Goal: Task Accomplishment & Management: Use online tool/utility

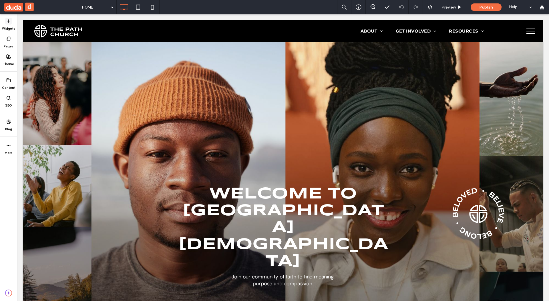
click at [7, 22] on icon at bounding box center [8, 21] width 5 height 5
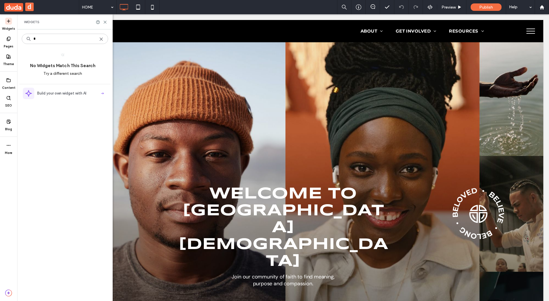
type input "*"
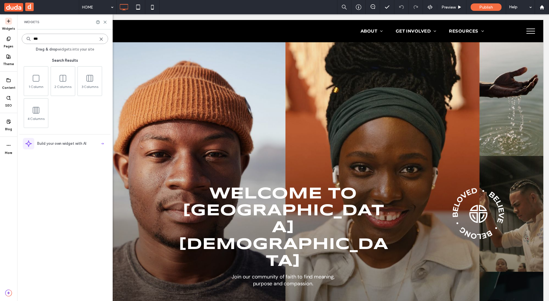
click at [40, 39] on input "***" at bounding box center [65, 39] width 86 height 10
click at [40, 38] on input "***" at bounding box center [65, 39] width 86 height 10
type input "*****"
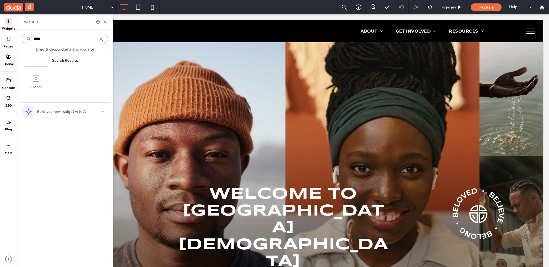
click at [99, 41] on input "*****" at bounding box center [65, 39] width 86 height 10
click at [102, 40] on use at bounding box center [101, 39] width 3 height 3
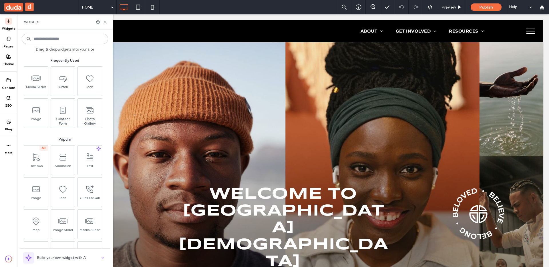
click at [104, 24] on icon at bounding box center [105, 22] width 4 height 4
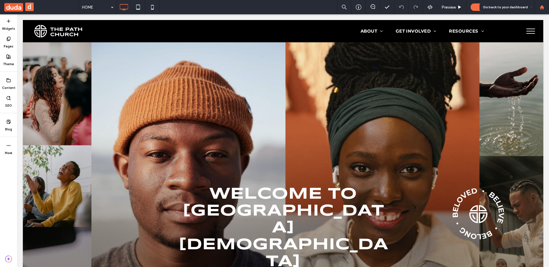
click at [540, 9] on use at bounding box center [541, 7] width 4 height 4
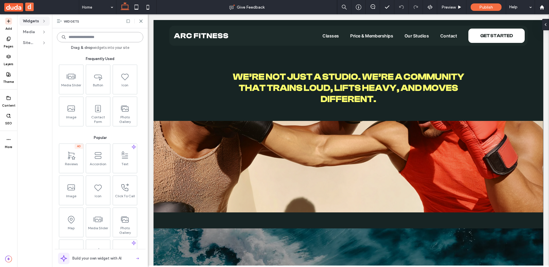
click at [103, 39] on input at bounding box center [100, 37] width 86 height 10
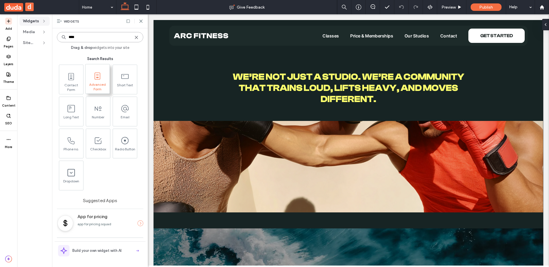
type input "****"
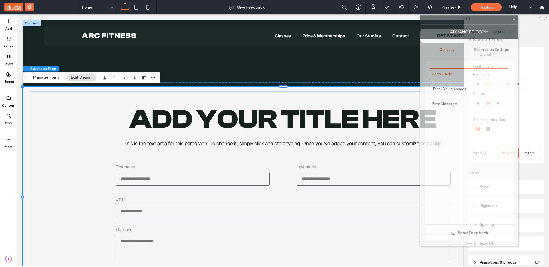
drag, startPoint x: 506, startPoint y: 27, endPoint x: 468, endPoint y: 23, distance: 38.1
click at [469, 23] on div at bounding box center [464, 20] width 89 height 9
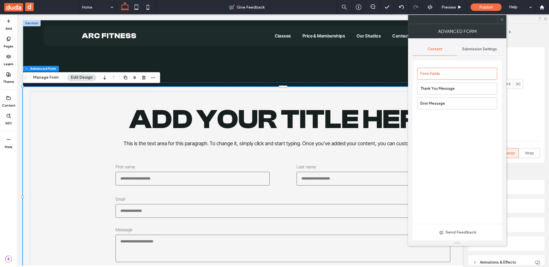
click at [499, 19] on div at bounding box center [501, 19] width 9 height 9
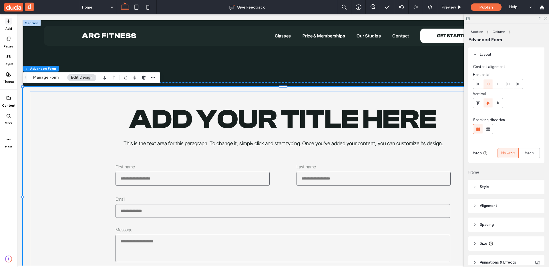
click at [8, 24] on span at bounding box center [8, 21] width 7 height 7
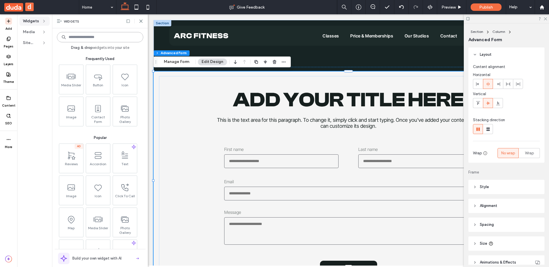
click at [96, 41] on input at bounding box center [100, 37] width 86 height 10
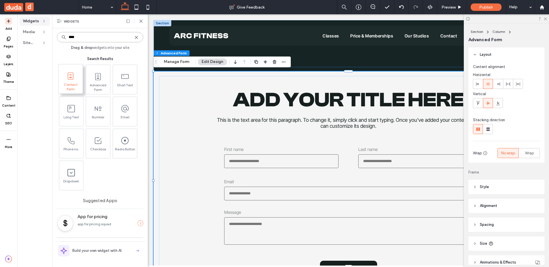
type input "****"
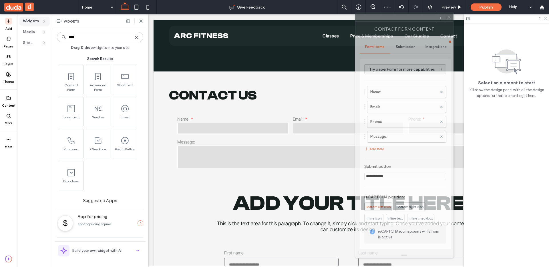
drag, startPoint x: 477, startPoint y: 17, endPoint x: 385, endPoint y: 20, distance: 92.0
click at [387, 19] on div at bounding box center [395, 17] width 81 height 9
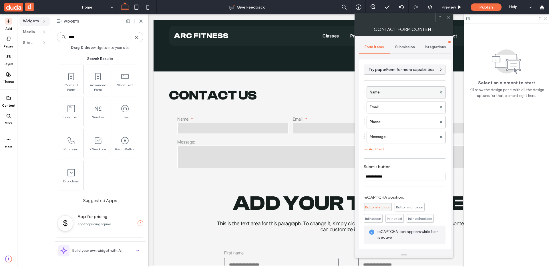
click at [411, 96] on label "Name:" at bounding box center [402, 92] width 67 height 11
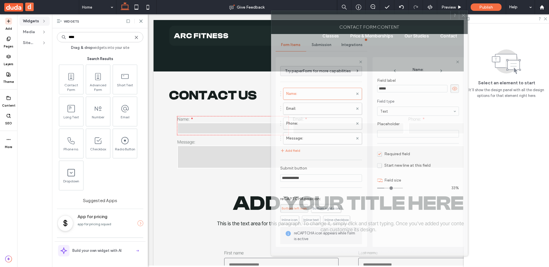
drag, startPoint x: 411, startPoint y: 22, endPoint x: 330, endPoint y: 20, distance: 81.2
click at [330, 20] on div "Contact Form Content" at bounding box center [369, 27] width 197 height 14
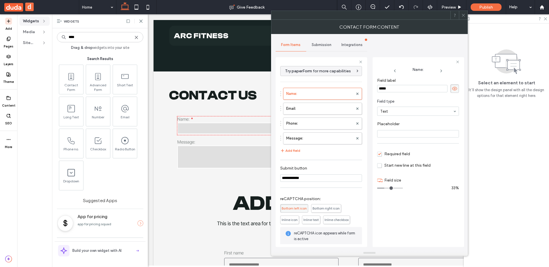
click at [459, 15] on div at bounding box center [463, 15] width 9 height 9
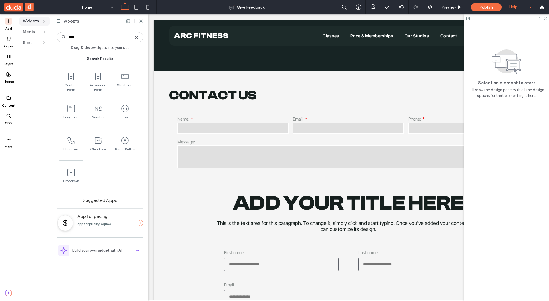
click at [527, 6] on div "Help" at bounding box center [520, 7] width 29 height 14
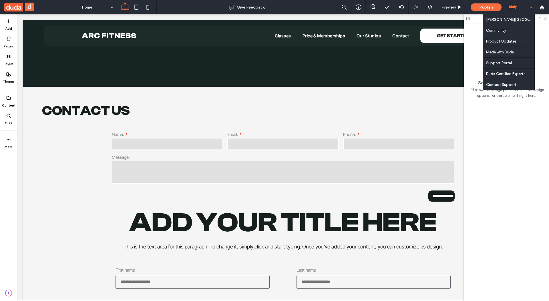
click at [527, 7] on div "Help" at bounding box center [520, 7] width 29 height 14
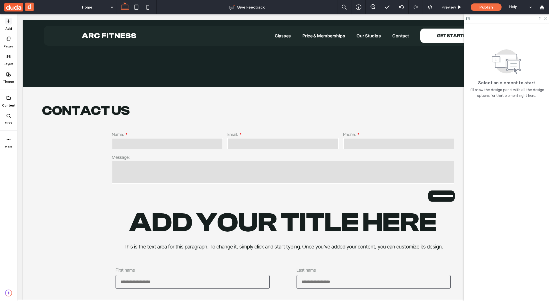
click at [8, 21] on icon at bounding box center [8, 21] width 5 height 5
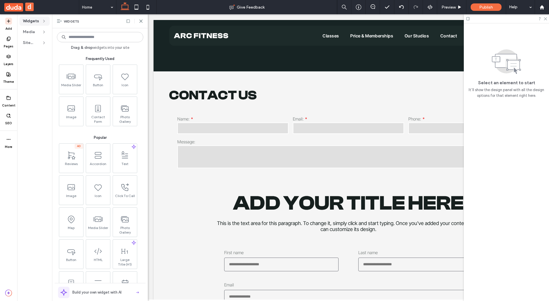
click at [143, 20] on div "Widgets" at bounding box center [99, 21] width 95 height 14
click at [140, 21] on use at bounding box center [140, 21] width 3 height 3
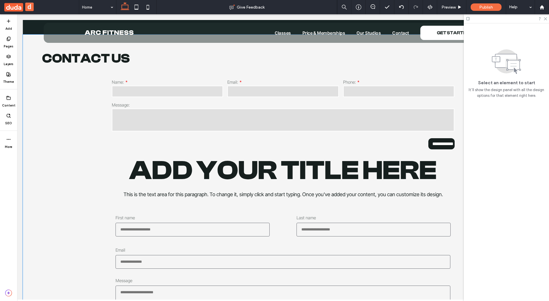
scroll to position [125, 0]
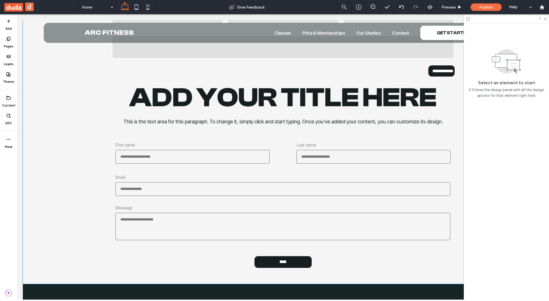
click at [209, 150] on input "First name" at bounding box center [192, 157] width 154 height 14
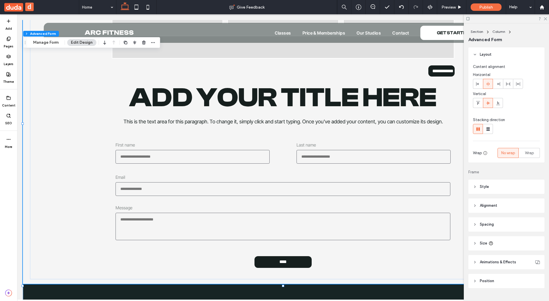
click at [177, 153] on input "First name" at bounding box center [192, 157] width 154 height 14
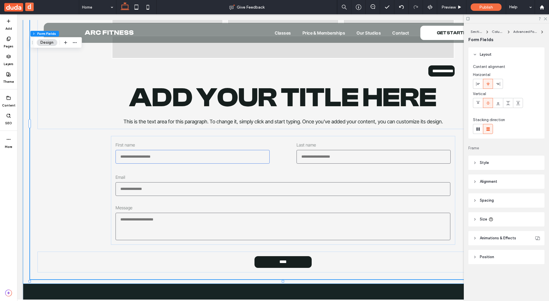
click at [177, 153] on input "First name" at bounding box center [192, 157] width 154 height 14
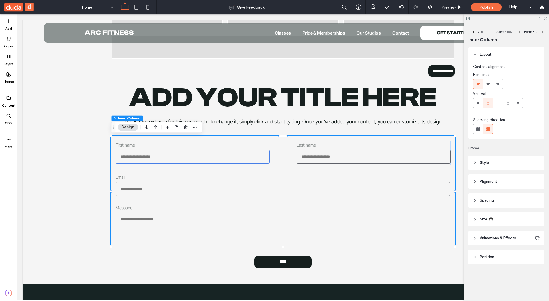
click at [177, 153] on input "First name" at bounding box center [192, 157] width 154 height 14
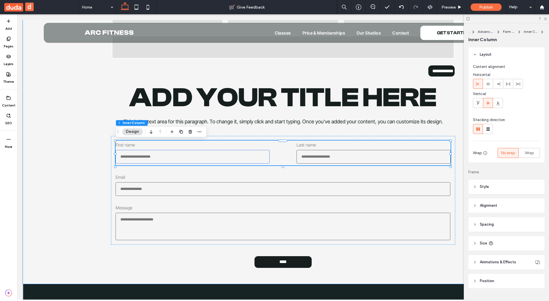
click at [177, 153] on input "First name" at bounding box center [192, 157] width 154 height 14
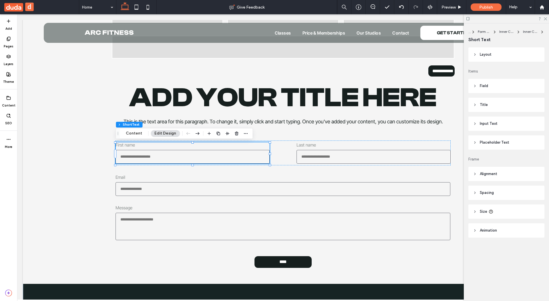
click at [489, 104] on header "Title" at bounding box center [506, 105] width 76 height 14
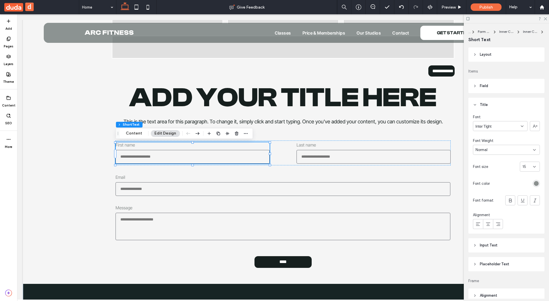
click at [532, 150] on icon at bounding box center [534, 150] width 5 height 5
click at [520, 163] on div "Lightest" at bounding box center [506, 160] width 66 height 10
click at [521, 150] on div "Lightest" at bounding box center [503, 150] width 57 height 6
click at [512, 171] on div "Lighter" at bounding box center [506, 170] width 66 height 10
click at [512, 152] on div "Lighter" at bounding box center [503, 150] width 57 height 6
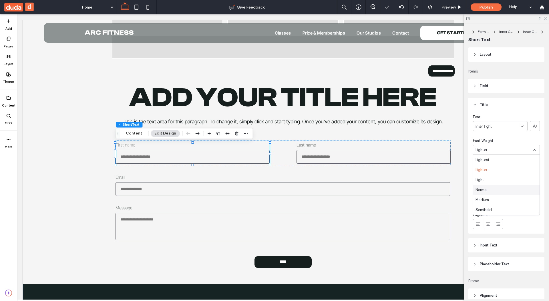
click at [499, 185] on div "Normal" at bounding box center [506, 190] width 66 height 10
click at [534, 182] on div "rgb(138, 143, 142)" at bounding box center [535, 183] width 5 height 5
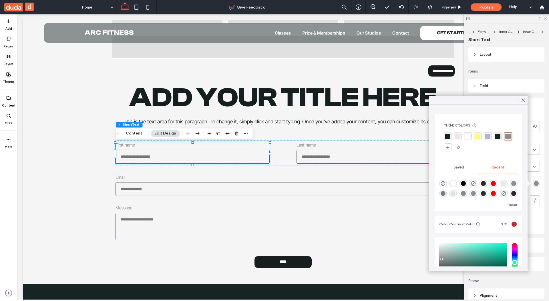
click at [465, 183] on div "rgba(0, 0, 0, 1)" at bounding box center [463, 183] width 5 height 5
type input "*******"
click at [526, 98] on div at bounding box center [522, 100] width 9 height 9
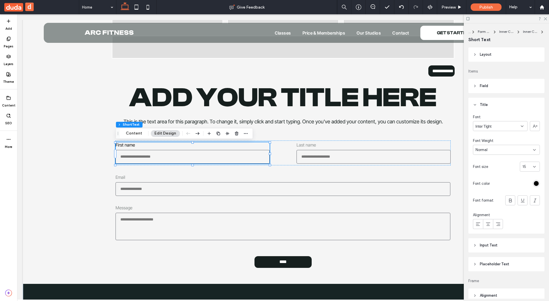
drag, startPoint x: 488, startPoint y: 101, endPoint x: 489, endPoint y: 96, distance: 5.8
click at [488, 101] on header "Title" at bounding box center [506, 105] width 76 height 14
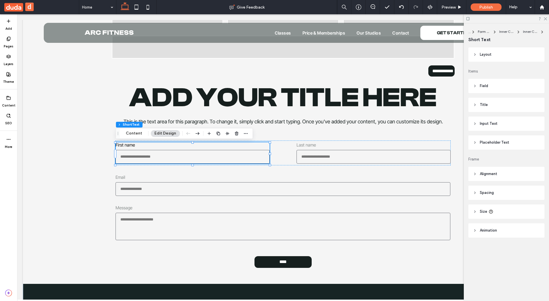
click at [491, 87] on header "Field" at bounding box center [506, 86] width 76 height 14
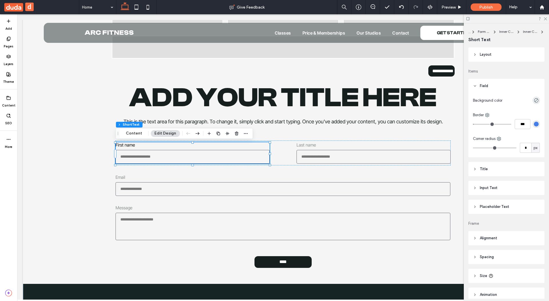
click at [491, 87] on header "Field" at bounding box center [506, 86] width 76 height 14
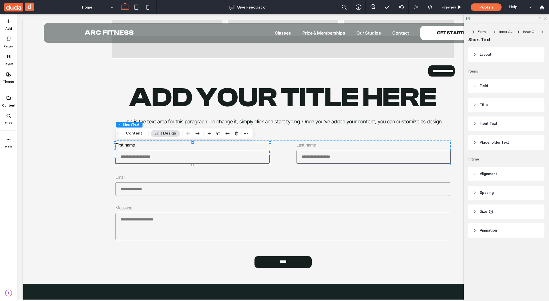
click at [491, 126] on span "Input Text" at bounding box center [488, 124] width 18 height 6
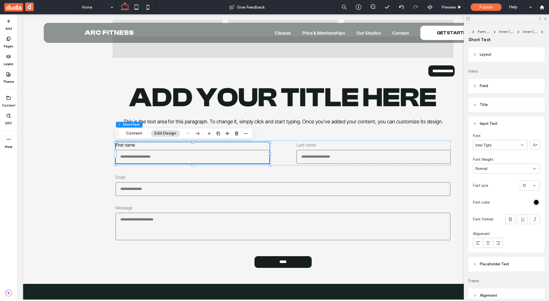
click at [494, 127] on header "Input Text" at bounding box center [506, 124] width 76 height 14
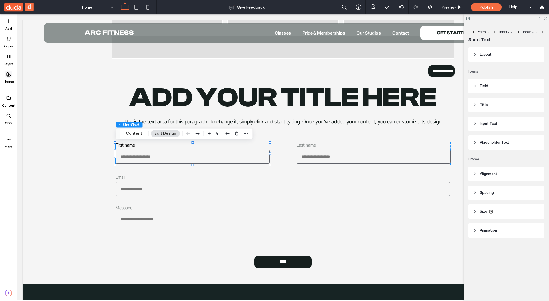
click at [7, 73] on icon at bounding box center [8, 74] width 5 height 5
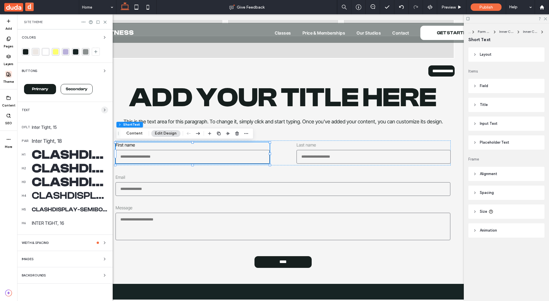
click at [100, 110] on div "Text" at bounding box center [65, 110] width 86 height 7
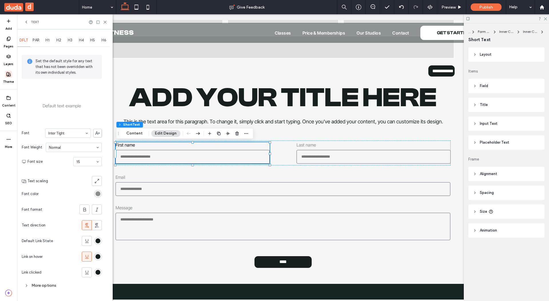
click at [39, 39] on span "PAR" at bounding box center [36, 40] width 7 height 5
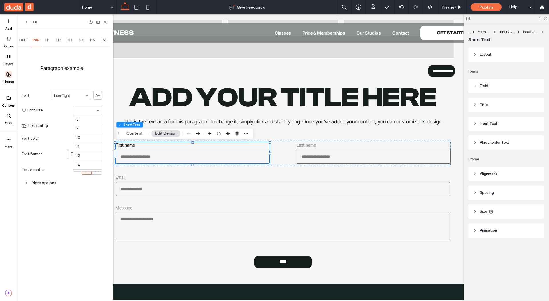
scroll to position [73, 0]
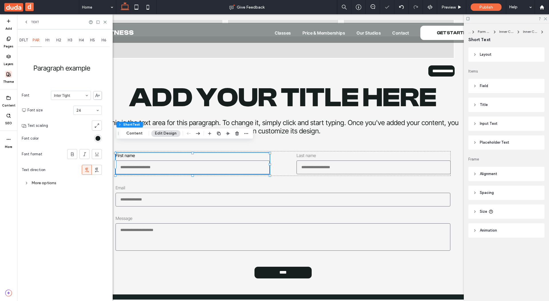
click at [83, 111] on input at bounding box center [85, 110] width 19 height 4
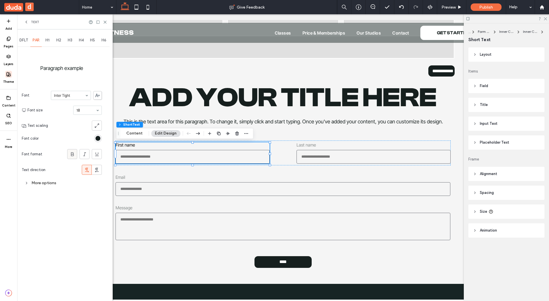
click at [71, 155] on use at bounding box center [72, 154] width 3 height 4
click at [83, 153] on icon at bounding box center [85, 154] width 6 height 6
click at [69, 155] on icon at bounding box center [72, 154] width 6 height 6
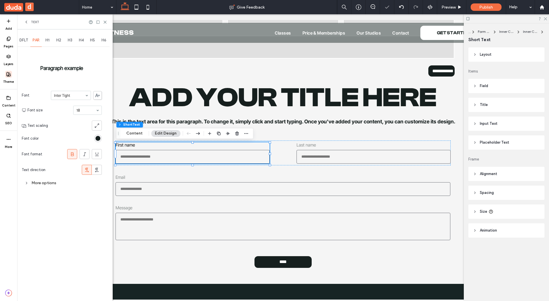
click at [69, 155] on icon at bounding box center [72, 154] width 6 height 6
click at [25, 43] on div "DFLT" at bounding box center [23, 40] width 13 height 13
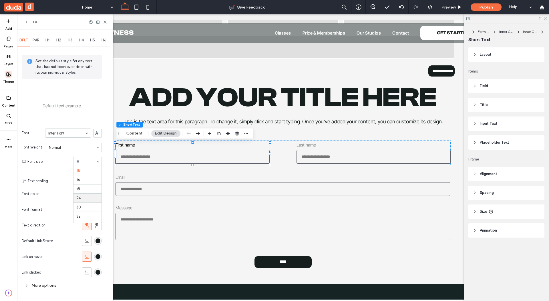
scroll to position [128, 0]
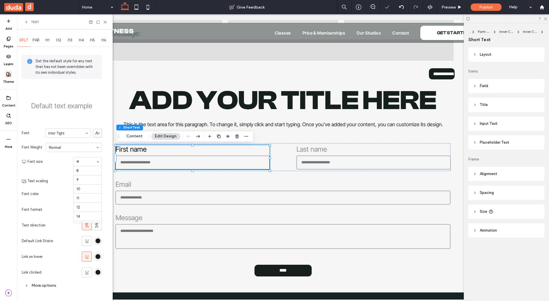
click at [88, 164] on div at bounding box center [87, 161] width 28 height 9
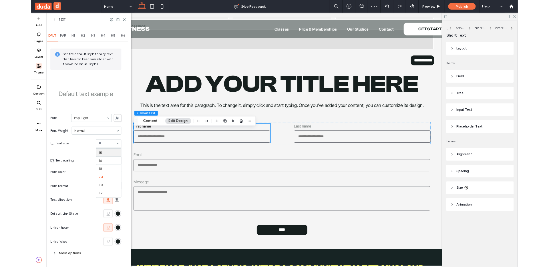
scroll to position [125, 0]
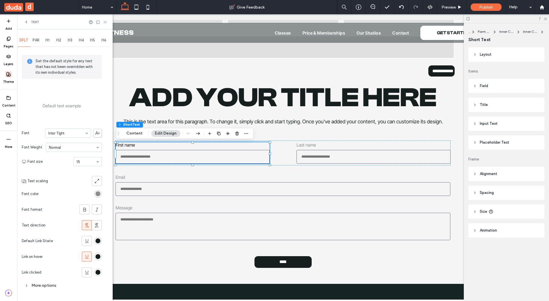
drag, startPoint x: 103, startPoint y: 22, endPoint x: 86, endPoint y: 8, distance: 22.0
click at [103, 22] on icon at bounding box center [105, 22] width 4 height 4
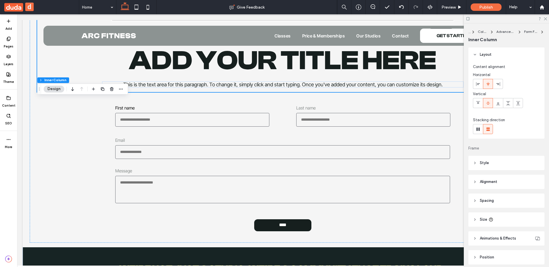
scroll to position [0, 0]
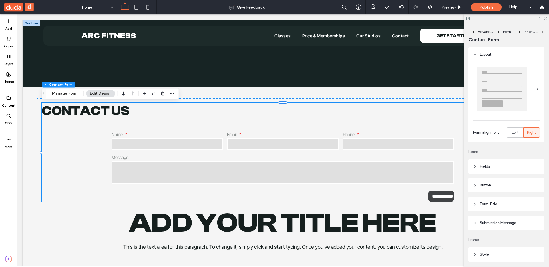
type input "*"
type input "***"
type input "*"
type input "***"
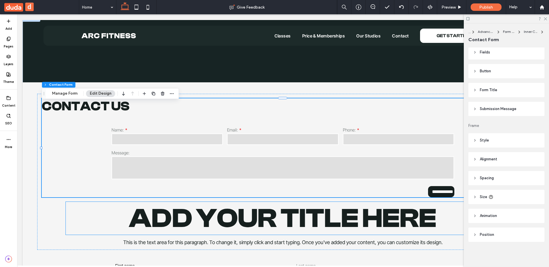
scroll to position [52, 0]
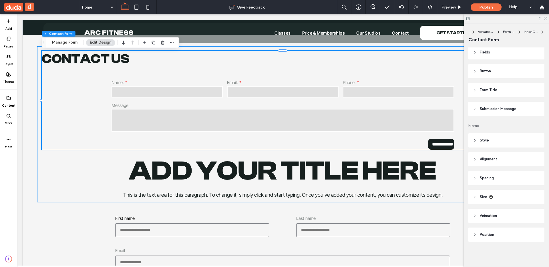
click at [82, 202] on div "**********" at bounding box center [282, 124] width 491 height 156
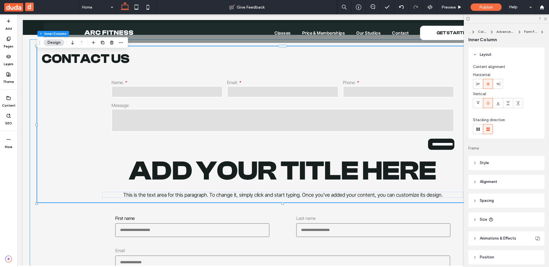
click at [55, 230] on div "**********" at bounding box center [282, 195] width 505 height 313
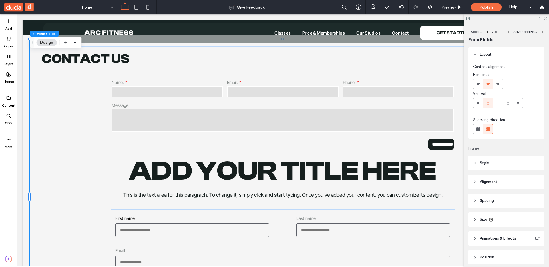
click at [24, 80] on div "**********" at bounding box center [283, 196] width 520 height 323
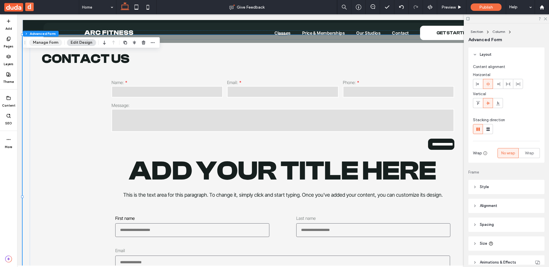
click at [38, 41] on button "Manage Form" at bounding box center [45, 42] width 33 height 7
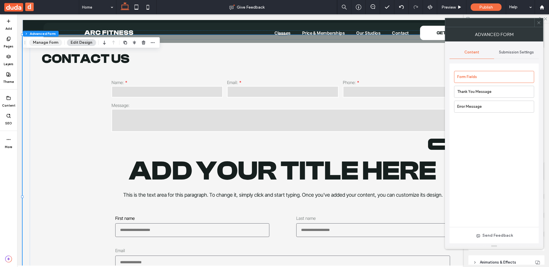
click at [50, 41] on button "Manage Form" at bounding box center [45, 42] width 33 height 7
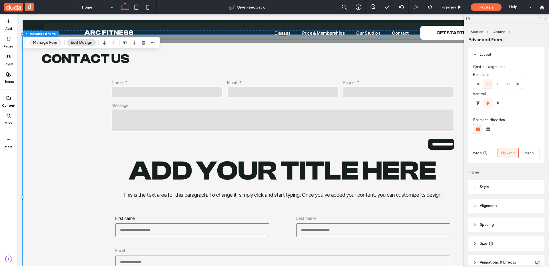
click at [42, 41] on button "Manage Form" at bounding box center [45, 42] width 33 height 7
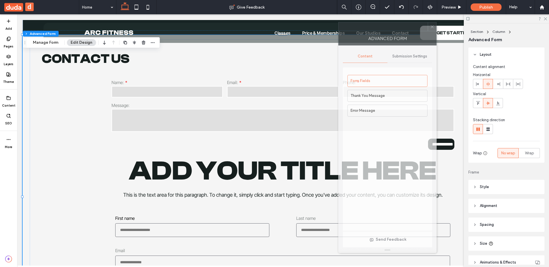
drag, startPoint x: 477, startPoint y: 27, endPoint x: 370, endPoint y: 31, distance: 106.7
click at [370, 31] on div at bounding box center [382, 26] width 89 height 9
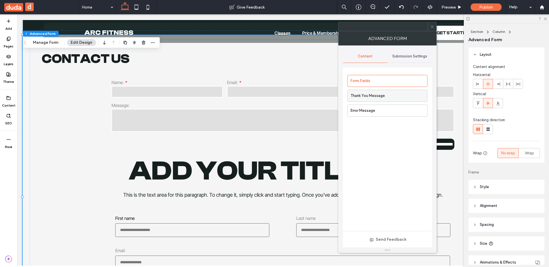
click at [374, 94] on label "Thank You Message" at bounding box center [388, 95] width 77 height 11
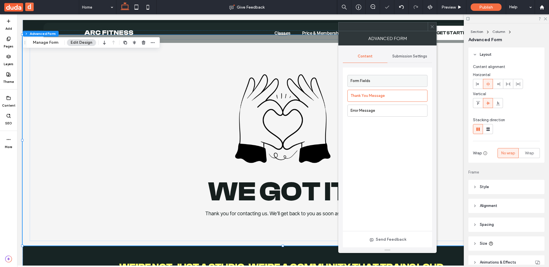
click at [373, 81] on label "Form Fields" at bounding box center [388, 80] width 77 height 11
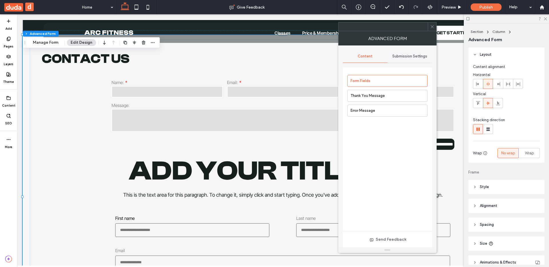
click at [408, 58] on span "Submission Settings" at bounding box center [409, 56] width 35 height 5
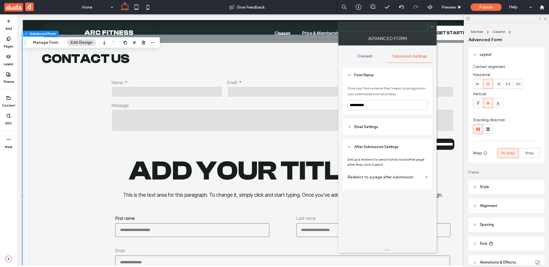
click at [370, 57] on span "Content" at bounding box center [364, 56] width 15 height 5
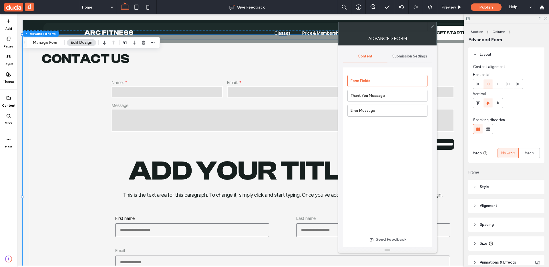
click at [432, 25] on icon at bounding box center [432, 27] width 4 height 4
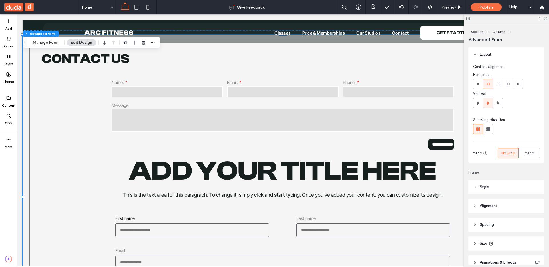
click at [291, 173] on span "Add your title here" at bounding box center [282, 170] width 307 height 31
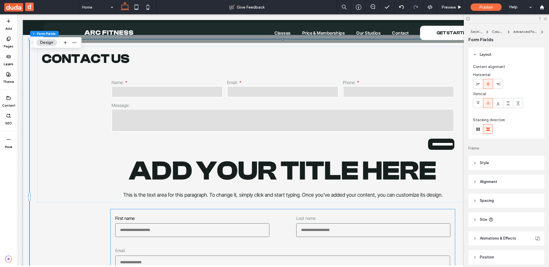
click at [232, 214] on div "First name This is required Last name This is required" at bounding box center [282, 226] width 335 height 25
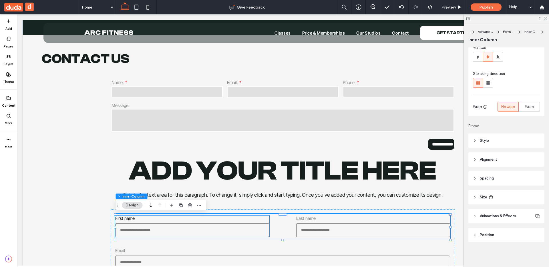
scroll to position [47, 0]
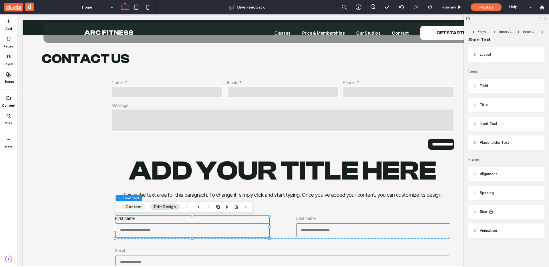
click at [133, 209] on button "Content" at bounding box center [134, 206] width 24 height 7
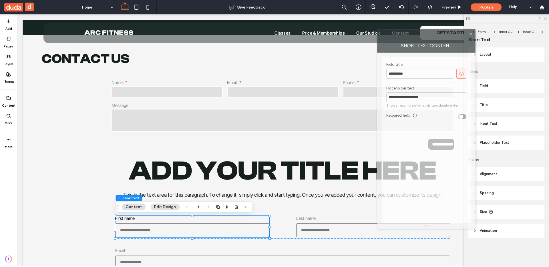
drag, startPoint x: 510, startPoint y: 47, endPoint x: 415, endPoint y: 37, distance: 95.4
click at [416, 38] on div "Short Text Content" at bounding box center [426, 45] width 98 height 14
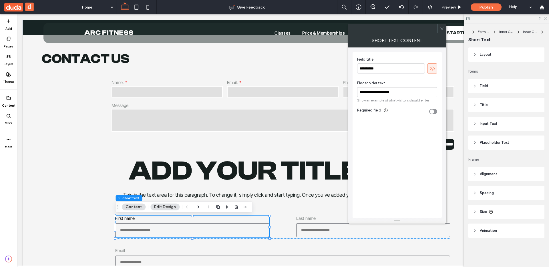
drag, startPoint x: 396, startPoint y: 137, endPoint x: 402, endPoint y: 132, distance: 8.1
click at [396, 137] on div "**********" at bounding box center [396, 135] width 89 height 166
click at [444, 27] on div at bounding box center [441, 28] width 9 height 9
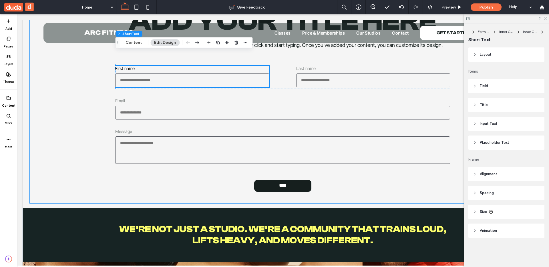
scroll to position [218, 0]
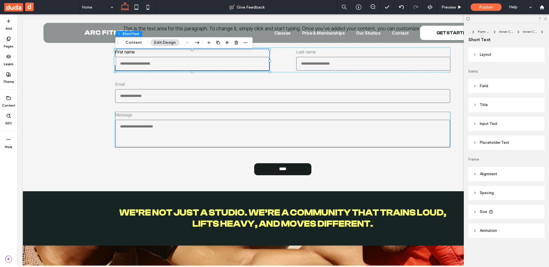
click at [263, 127] on textarea "Message" at bounding box center [282, 133] width 335 height 27
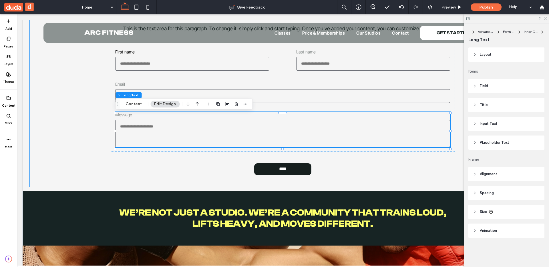
click at [103, 157] on div "**********" at bounding box center [282, 29] width 505 height 313
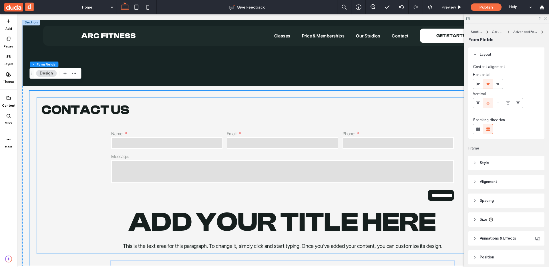
scroll to position [0, 0]
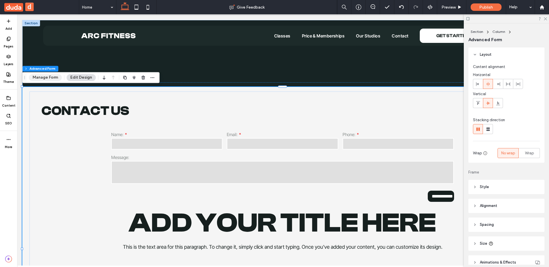
click at [44, 80] on button "Manage Form" at bounding box center [45, 77] width 33 height 7
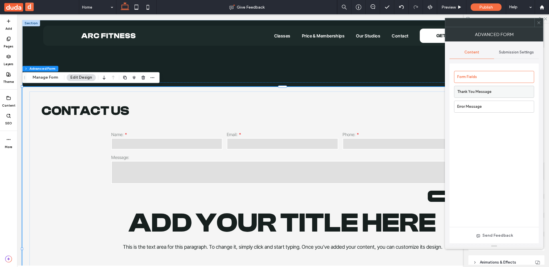
click at [470, 93] on label "Thank You Message" at bounding box center [495, 91] width 77 height 11
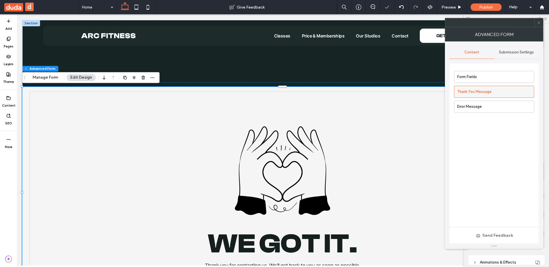
click at [469, 93] on label "Thank You Message" at bounding box center [495, 91] width 77 height 11
click at [465, 106] on label "Error Message" at bounding box center [495, 106] width 77 height 11
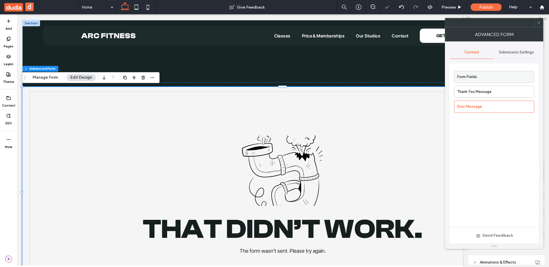
click at [467, 80] on label "Form Fields" at bounding box center [495, 76] width 77 height 11
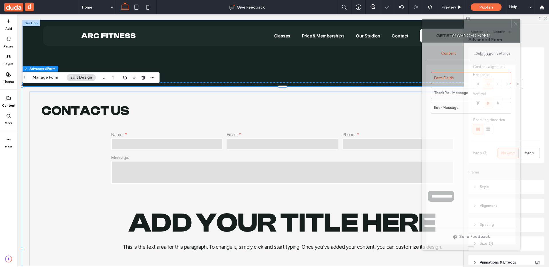
drag, startPoint x: 495, startPoint y: 31, endPoint x: 420, endPoint y: 27, distance: 75.2
click at [427, 28] on div "Advanced Form" at bounding box center [470, 35] width 98 height 14
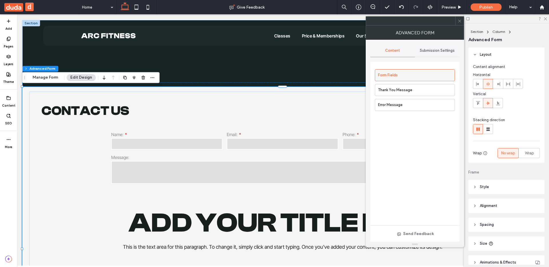
click at [443, 74] on label "Form Fields" at bounding box center [416, 74] width 77 height 11
click at [442, 65] on div "Form Fields Thank You Message Error Message" at bounding box center [414, 143] width 89 height 163
click at [434, 90] on label "Thank You Message" at bounding box center [416, 89] width 77 height 11
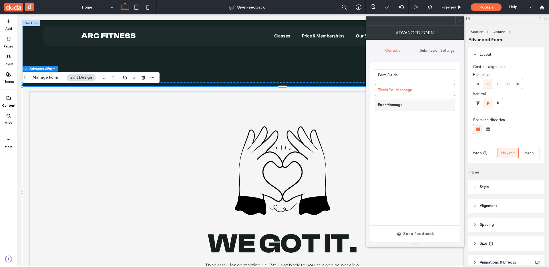
click at [432, 100] on label "Error Message" at bounding box center [416, 104] width 77 height 11
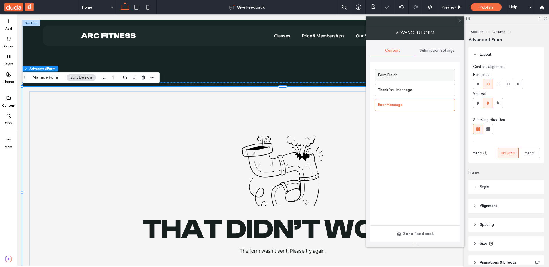
click at [433, 73] on label "Form Fields" at bounding box center [416, 74] width 77 height 11
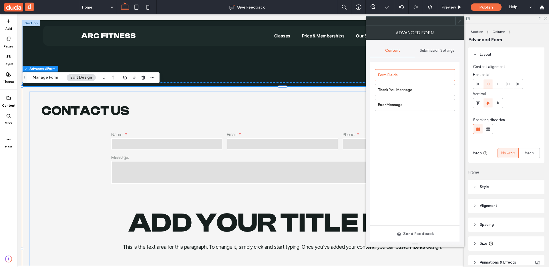
click at [457, 22] on div at bounding box center [459, 21] width 9 height 9
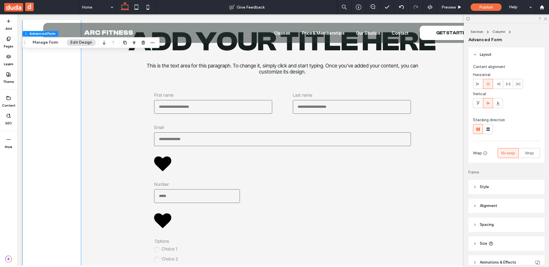
scroll to position [1534, 0]
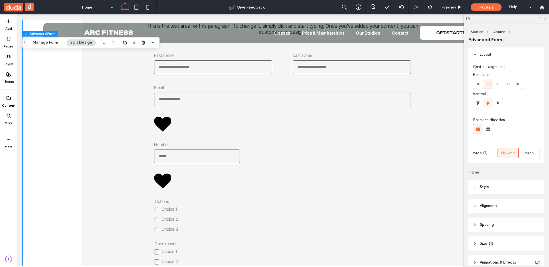
click at [235, 147] on label "Number" at bounding box center [197, 144] width 86 height 5
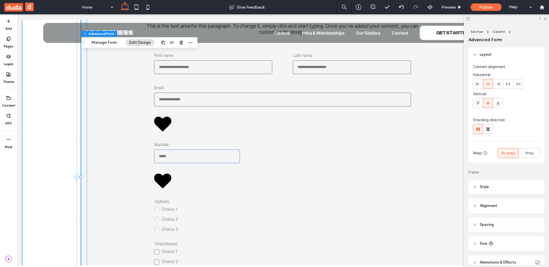
click at [222, 161] on input "Number" at bounding box center [197, 156] width 86 height 14
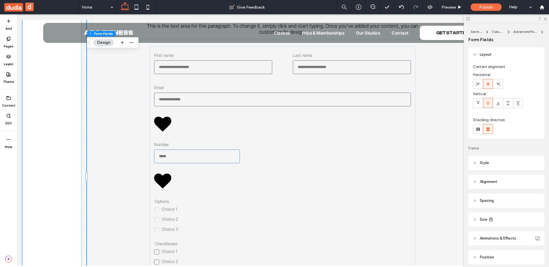
click at [222, 161] on input "Number" at bounding box center [197, 156] width 86 height 14
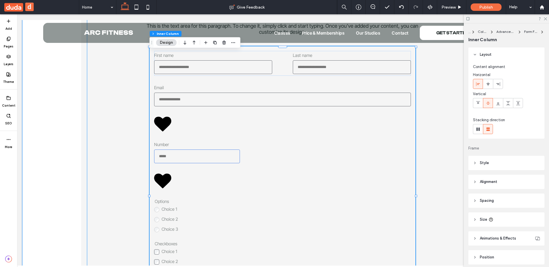
click at [222, 161] on input "Number" at bounding box center [197, 156] width 86 height 14
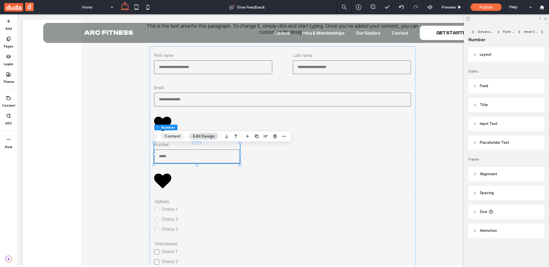
click at [171, 135] on button "Content" at bounding box center [173, 136] width 24 height 7
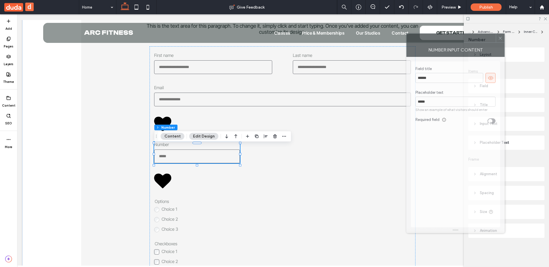
drag, startPoint x: 451, startPoint y: 47, endPoint x: 407, endPoint y: 48, distance: 44.0
click at [407, 48] on div "Number Input Content" at bounding box center [455, 50] width 98 height 14
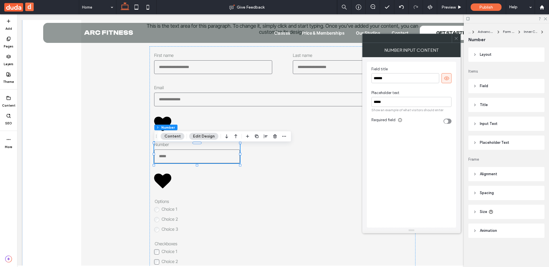
click at [458, 37] on icon at bounding box center [456, 38] width 4 height 4
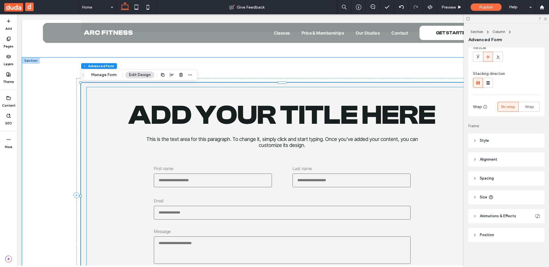
scroll to position [47, 0]
click at [115, 75] on button "Manage Form" at bounding box center [103, 74] width 33 height 7
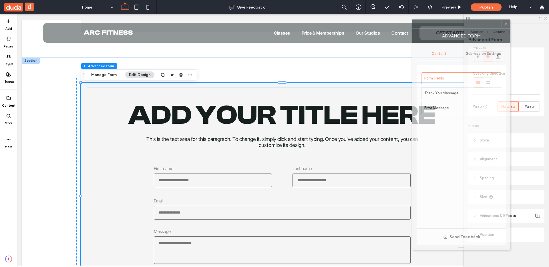
drag, startPoint x: 479, startPoint y: 28, endPoint x: 455, endPoint y: 29, distance: 23.4
click at [455, 29] on div "Advanced Form" at bounding box center [461, 36] width 98 height 14
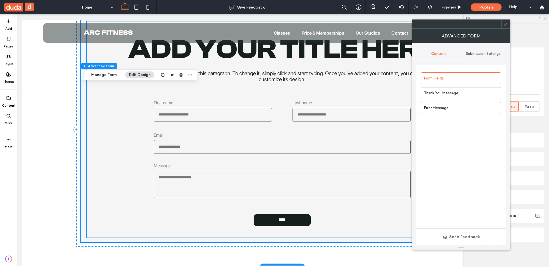
scroll to position [1960, 0]
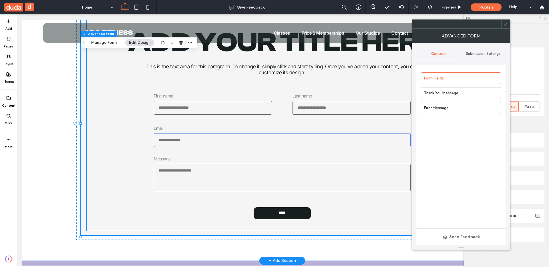
click at [207, 145] on input "Email" at bounding box center [282, 140] width 257 height 14
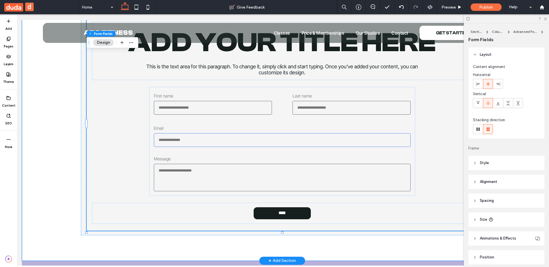
click at [207, 145] on input "Email" at bounding box center [282, 140] width 257 height 14
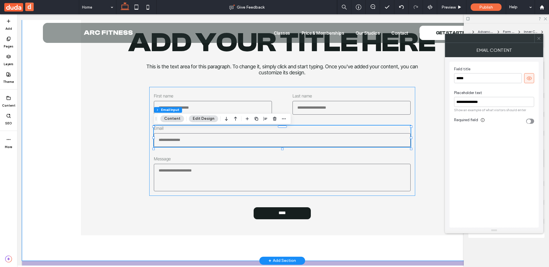
click at [230, 91] on div "First name This is required Last name This is required Email Enter an email Use…" at bounding box center [282, 141] width 266 height 109
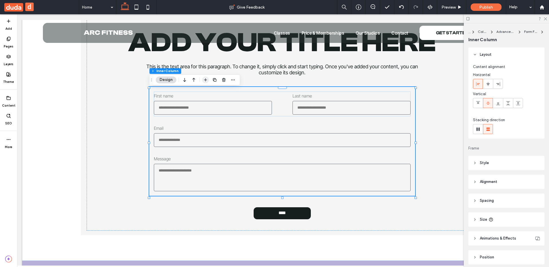
click at [205, 79] on icon "button" at bounding box center [205, 79] width 5 height 5
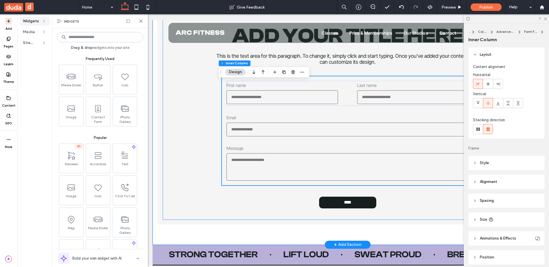
scroll to position [1878, 0]
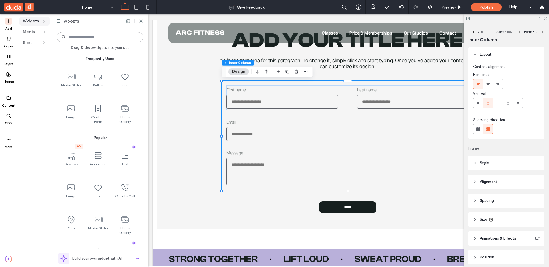
click at [133, 36] on input at bounding box center [100, 37] width 86 height 10
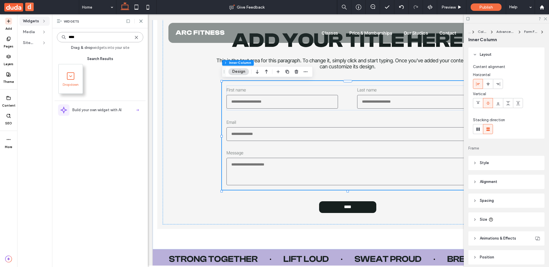
type input "****"
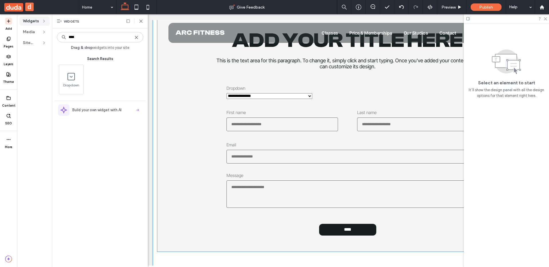
click at [237, 88] on label "Dropdown" at bounding box center [269, 87] width 86 height 5
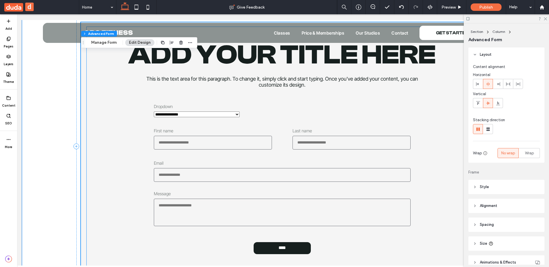
scroll to position [1960, 0]
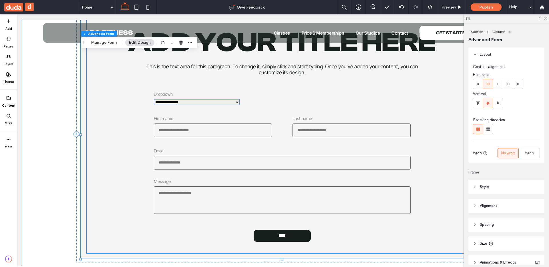
click at [210, 102] on select "**********" at bounding box center [197, 102] width 86 height 6
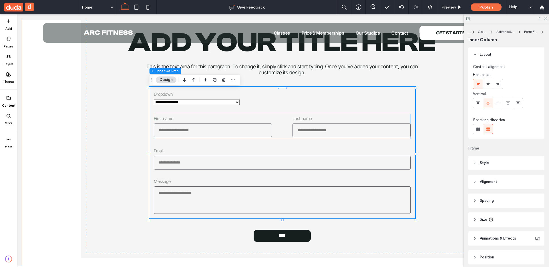
click at [225, 95] on label "Dropdown" at bounding box center [197, 93] width 86 height 5
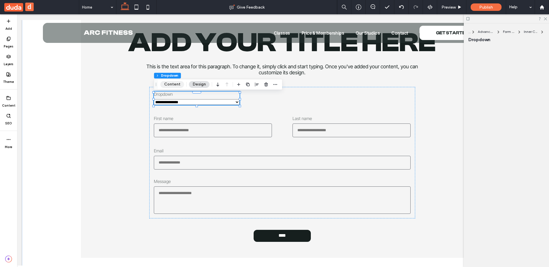
click at [171, 83] on button "Content" at bounding box center [172, 84] width 24 height 7
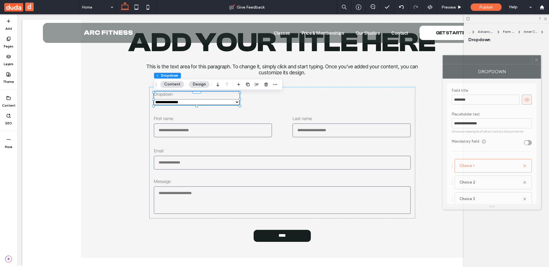
drag, startPoint x: 458, startPoint y: 66, endPoint x: 375, endPoint y: 32, distance: 89.3
click at [442, 64] on div "Dropdown" at bounding box center [491, 71] width 98 height 14
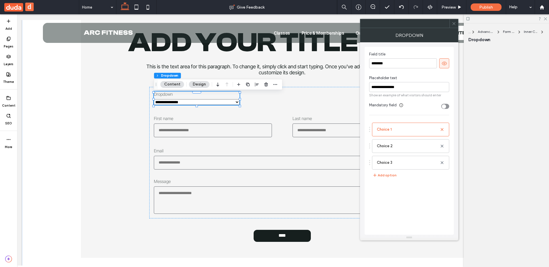
drag, startPoint x: 404, startPoint y: 171, endPoint x: 417, endPoint y: 240, distance: 70.1
click at [387, 131] on label "Choice 1" at bounding box center [408, 129] width 63 height 11
click at [386, 121] on div "********* Choice 2 Choice 3" at bounding box center [409, 145] width 80 height 50
click at [386, 117] on div "**********" at bounding box center [408, 142] width 89 height 191
click at [399, 144] on label "Choice 2" at bounding box center [408, 145] width 63 height 11
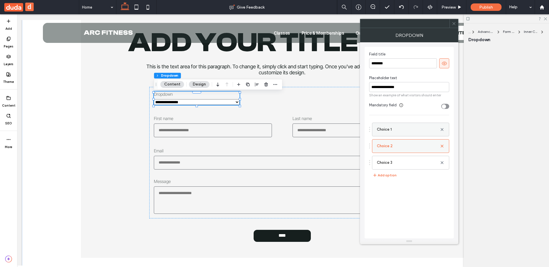
click at [399, 117] on div "**********" at bounding box center [408, 142] width 89 height 191
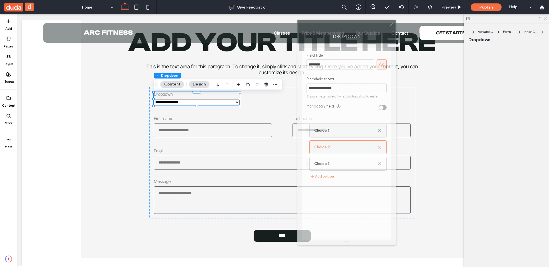
drag, startPoint x: 386, startPoint y: 33, endPoint x: 323, endPoint y: 34, distance: 62.6
click at [323, 34] on div "Dropdown" at bounding box center [346, 36] width 98 height 14
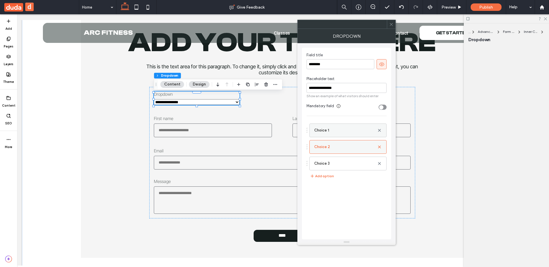
click at [331, 132] on label "Choice 1" at bounding box center [345, 130] width 63 height 11
type input "**********"
click at [373, 180] on div "**********" at bounding box center [346, 143] width 89 height 191
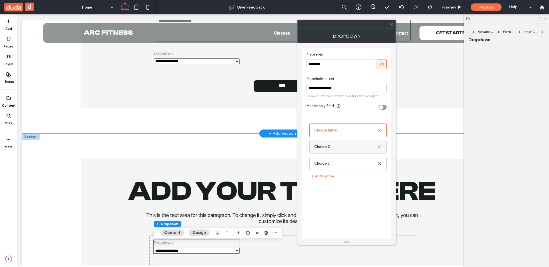
scroll to position [1811, 0]
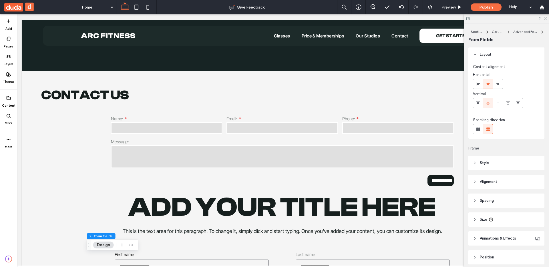
scroll to position [0, 0]
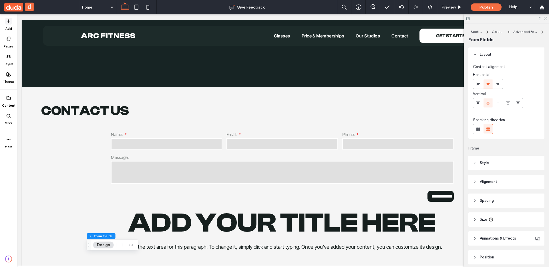
click at [5, 21] on span at bounding box center [8, 21] width 7 height 7
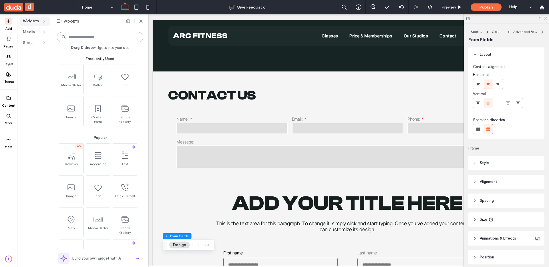
click at [73, 35] on input at bounding box center [100, 37] width 86 height 10
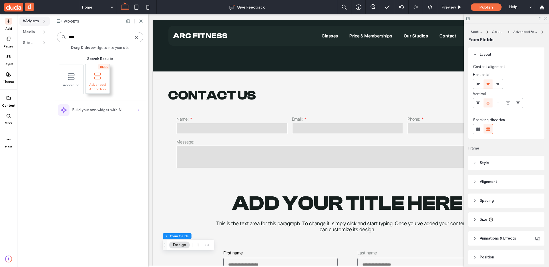
type input "****"
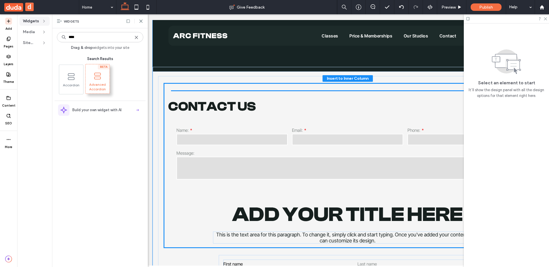
drag, startPoint x: 241, startPoint y: 81, endPoint x: 244, endPoint y: 82, distance: 3.5
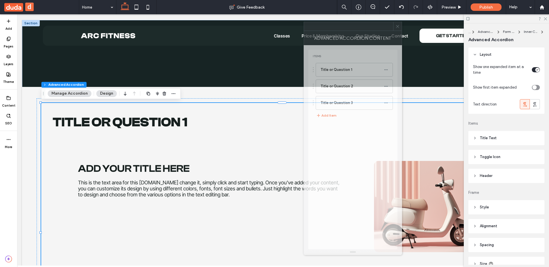
drag, startPoint x: 501, startPoint y: 25, endPoint x: 351, endPoint y: 29, distance: 150.6
click at [351, 29] on div at bounding box center [348, 26] width 89 height 9
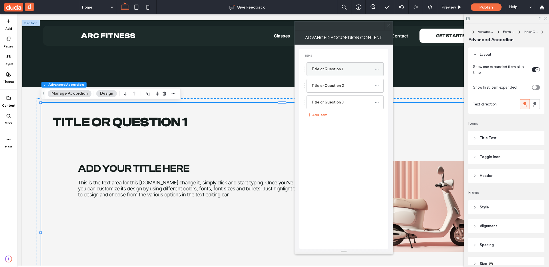
click at [377, 70] on icon at bounding box center [377, 69] width 4 height 4
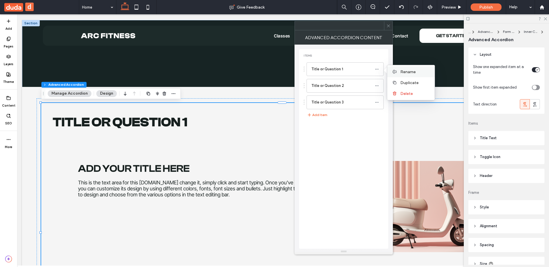
click at [405, 73] on span "Rename" at bounding box center [407, 71] width 15 height 5
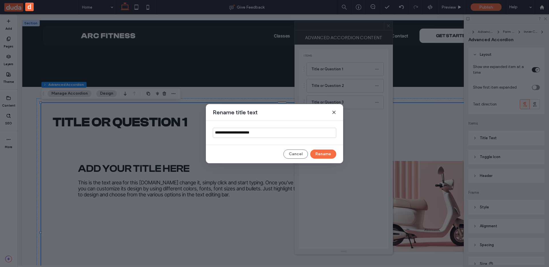
type input "**********"
click at [321, 154] on button "Rename" at bounding box center [323, 153] width 26 height 9
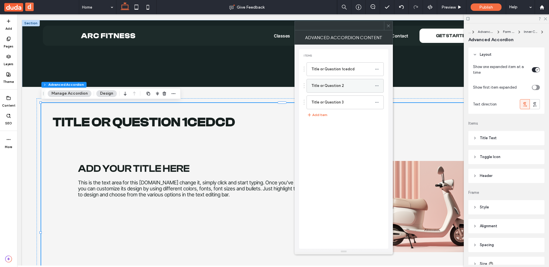
click at [377, 85] on icon at bounding box center [377, 86] width 4 height 4
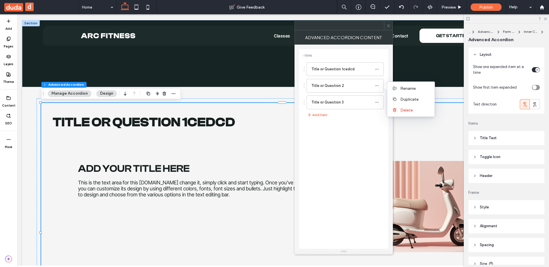
click at [378, 145] on div "Items Title or Question 1cedcd Title or Question 2 Title or Question 3 Add Item" at bounding box center [343, 148] width 89 height 199
click at [388, 28] on span at bounding box center [388, 25] width 4 height 9
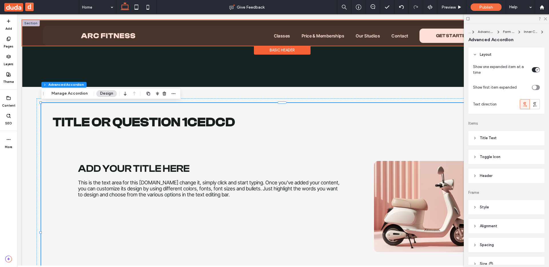
click at [275, 45] on div at bounding box center [282, 33] width 520 height 26
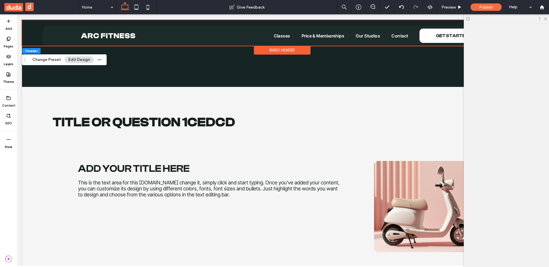
click at [273, 49] on div "Basic Header" at bounding box center [282, 50] width 57 height 9
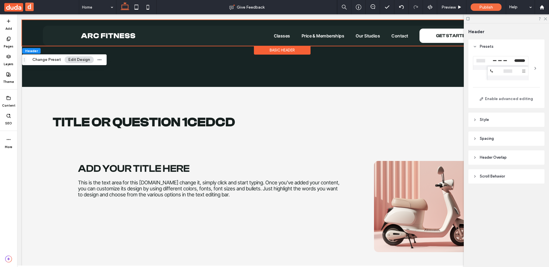
click at [273, 49] on div "Basic Header" at bounding box center [282, 50] width 57 height 9
click at [50, 57] on button "Change Preset" at bounding box center [47, 59] width 36 height 7
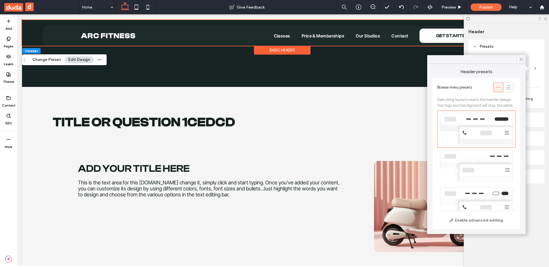
click at [521, 58] on use at bounding box center [520, 59] width 3 height 3
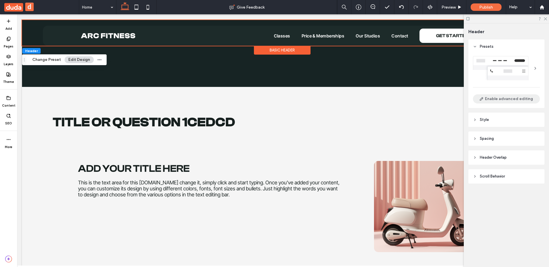
click at [512, 96] on button "Enable advanced editing" at bounding box center [506, 98] width 67 height 9
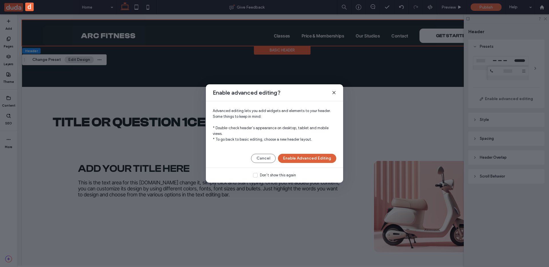
click at [311, 160] on button "Enable Advanced Editing" at bounding box center [307, 158] width 58 height 9
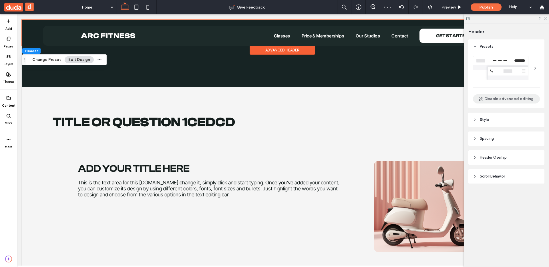
click at [479, 100] on button "Disable advanced editing" at bounding box center [506, 98] width 67 height 9
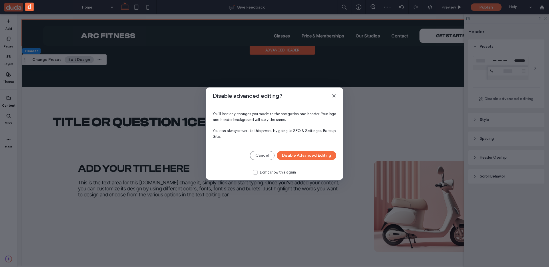
click at [297, 157] on button "Disable Advanced Editing" at bounding box center [306, 155] width 59 height 9
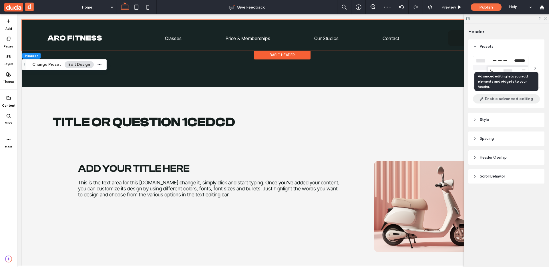
click at [511, 98] on button "Enable advanced editing" at bounding box center [506, 98] width 67 height 9
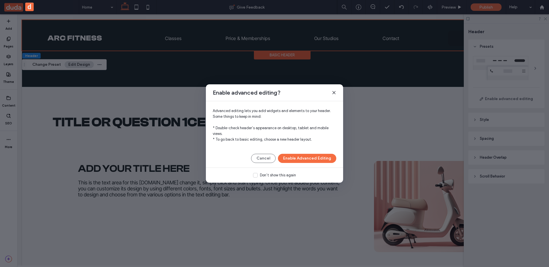
click at [331, 91] on div "Enable advanced editing?" at bounding box center [274, 92] width 137 height 17
click at [332, 92] on icon at bounding box center [333, 92] width 5 height 5
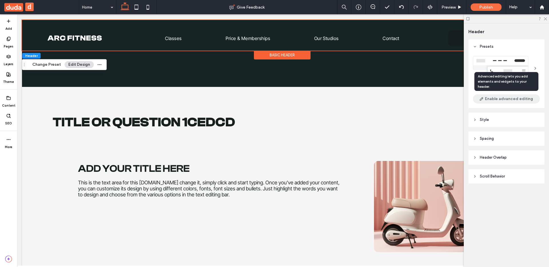
click at [502, 101] on button "Enable advanced editing" at bounding box center [506, 98] width 67 height 9
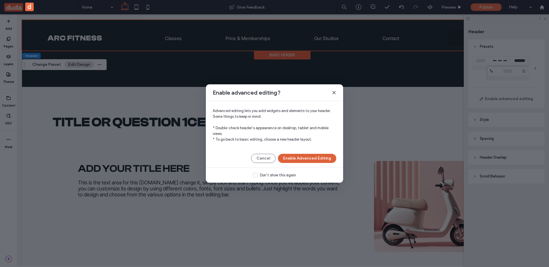
click at [296, 161] on button "Enable Advanced Editing" at bounding box center [307, 158] width 58 height 9
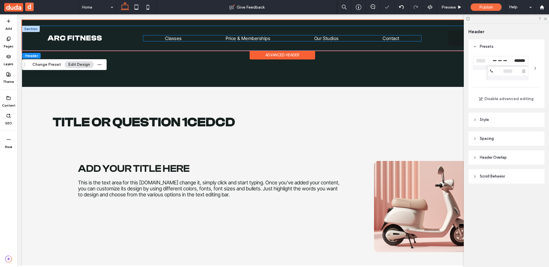
click at [287, 38] on ul "Classes Price & Memberships Our Studios Contact" at bounding box center [282, 38] width 278 height 6
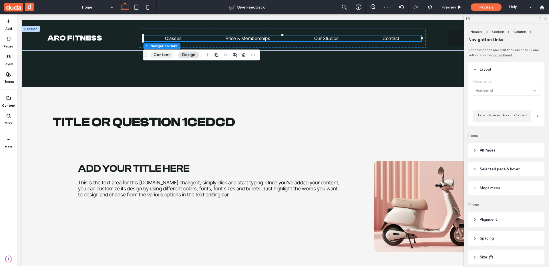
click at [165, 56] on button "Content" at bounding box center [162, 54] width 24 height 7
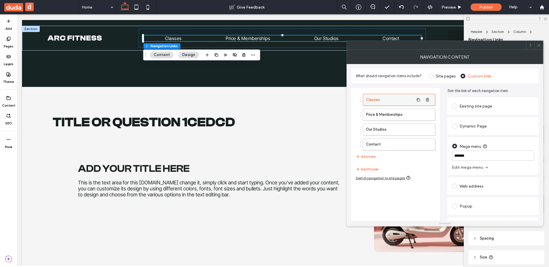
click at [376, 100] on label "Classes" at bounding box center [390, 99] width 48 height 11
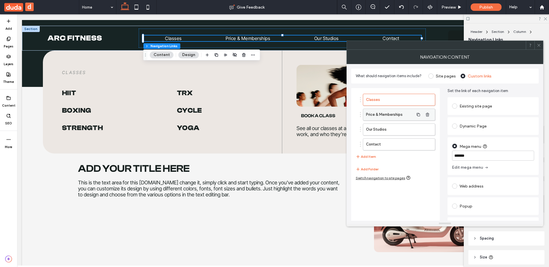
click at [381, 116] on label "Price & Memberships" at bounding box center [390, 114] width 48 height 11
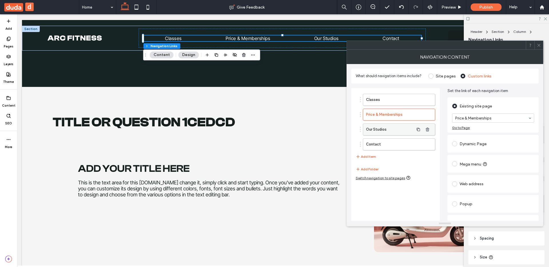
click at [378, 131] on label "Our Studios" at bounding box center [390, 129] width 48 height 11
click at [371, 154] on button "Add Item" at bounding box center [365, 156] width 20 height 7
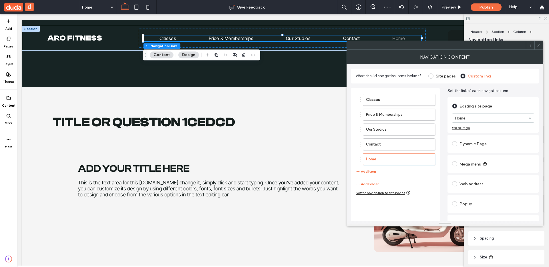
click at [427, 159] on use "button" at bounding box center [426, 159] width 3 height 4
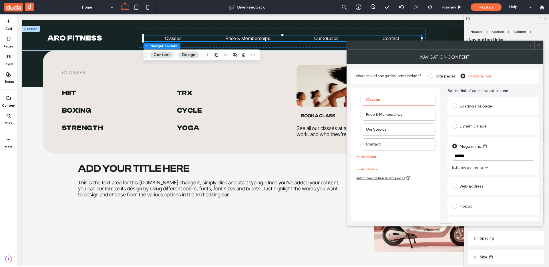
click at [538, 47] on icon at bounding box center [538, 45] width 4 height 4
